Goal: Task Accomplishment & Management: Check status

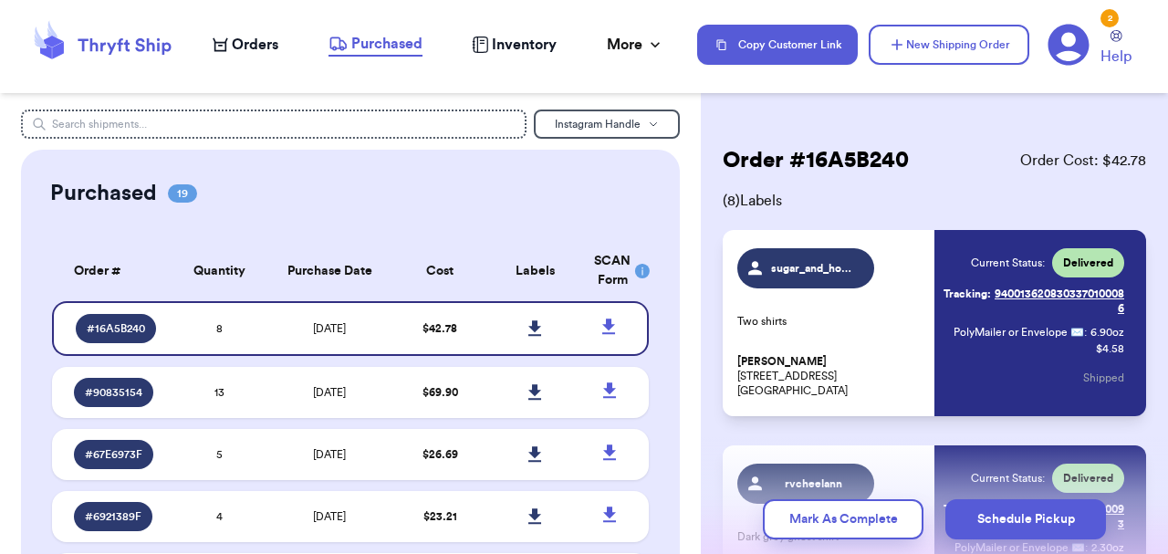
scroll to position [1248, 0]
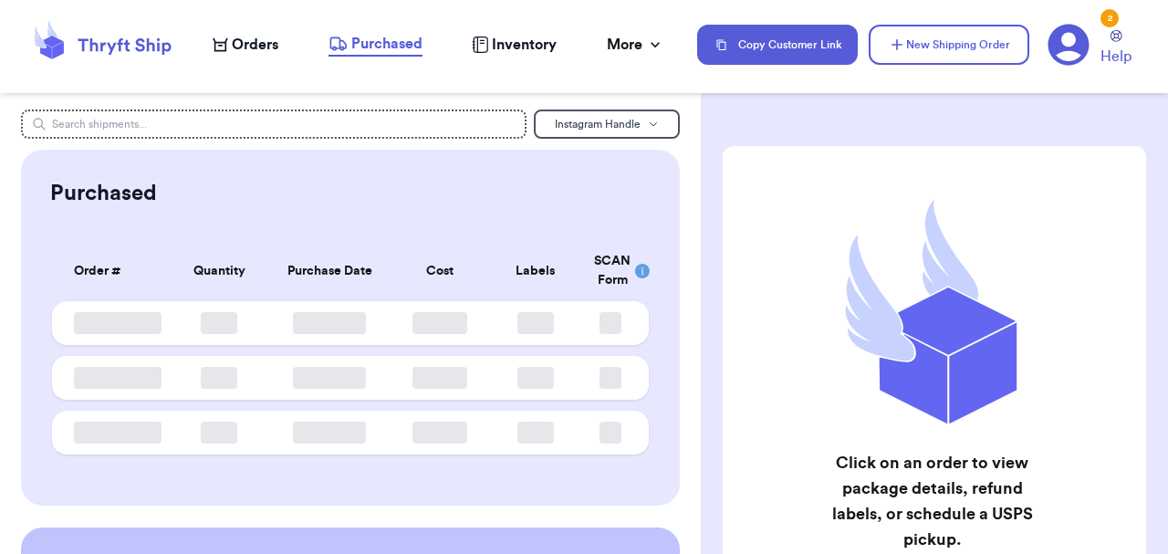
click at [244, 56] on div "Orders Purchased Inventory More Stats Completed Orders Payments Payouts" at bounding box center [446, 45] width 466 height 24
click at [244, 47] on span "Orders" at bounding box center [255, 45] width 47 height 22
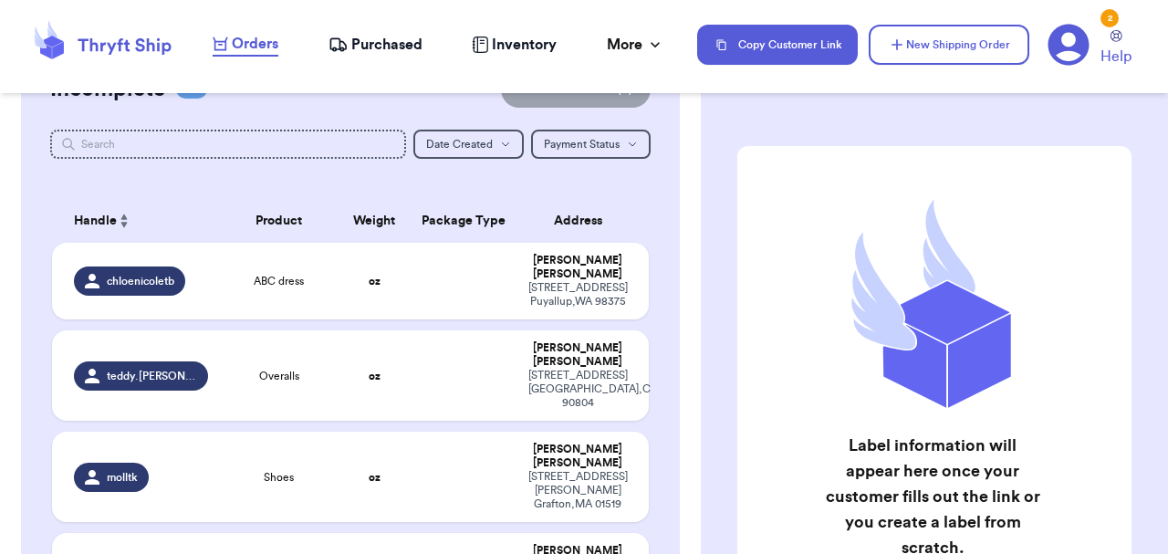
scroll to position [239, 0]
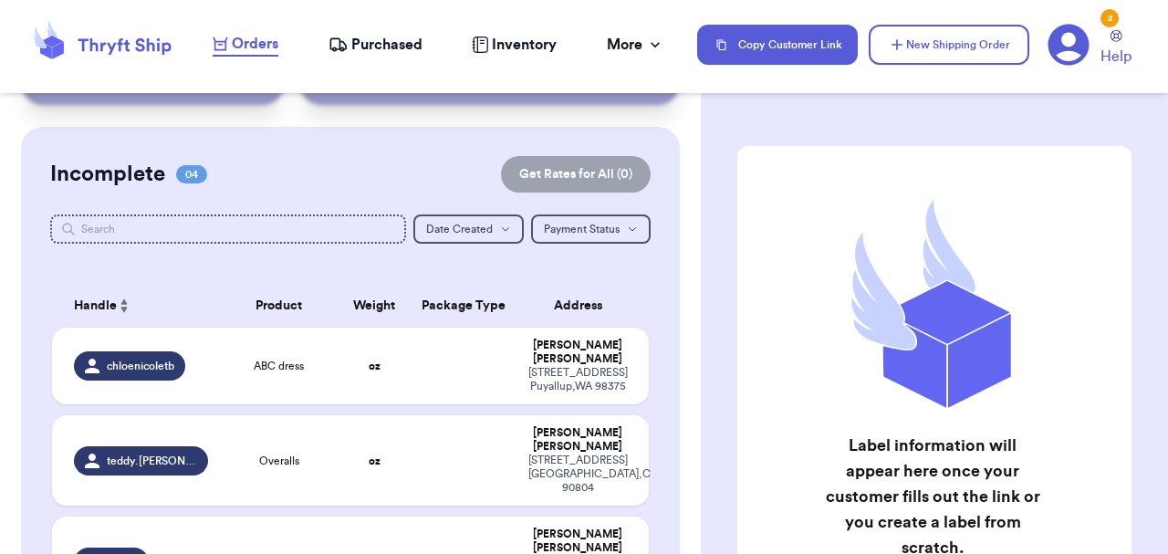
scroll to position [116, 0]
